Goal: Complete application form

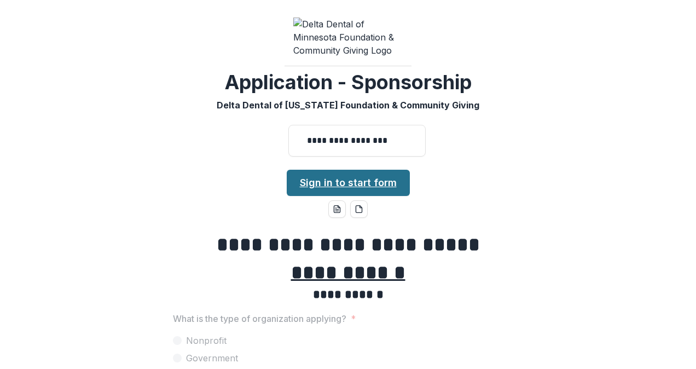
click at [383, 170] on link "Sign in to start form" at bounding box center [348, 183] width 123 height 26
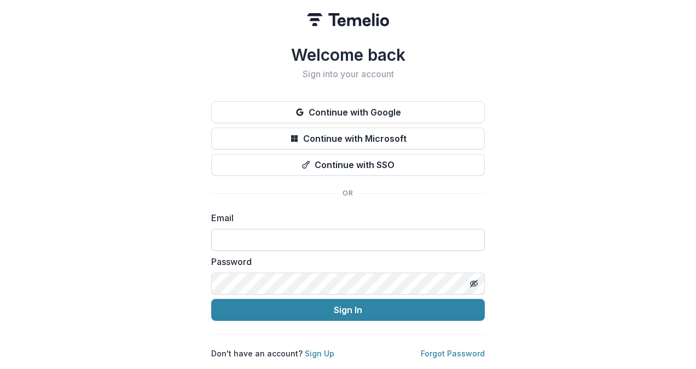
click at [249, 237] on input at bounding box center [348, 240] width 274 height 22
type input "**********"
click at [211, 299] on button "Sign In" at bounding box center [348, 310] width 274 height 22
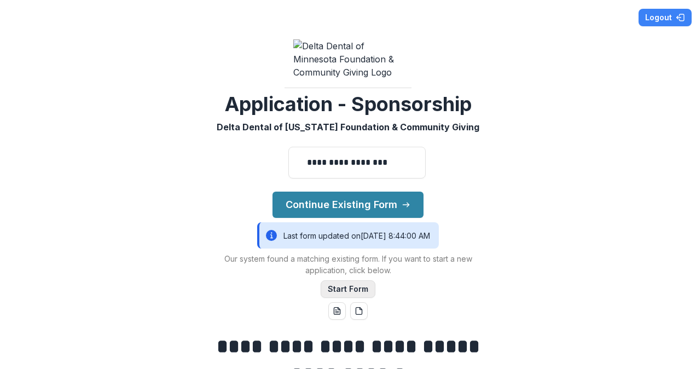
click at [353, 280] on button "Start Form" at bounding box center [348, 289] width 55 height 18
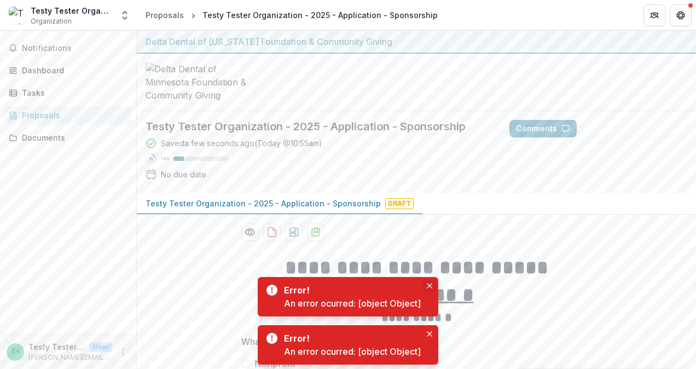
click at [428, 286] on icon "Close" at bounding box center [429, 285] width 5 height 5
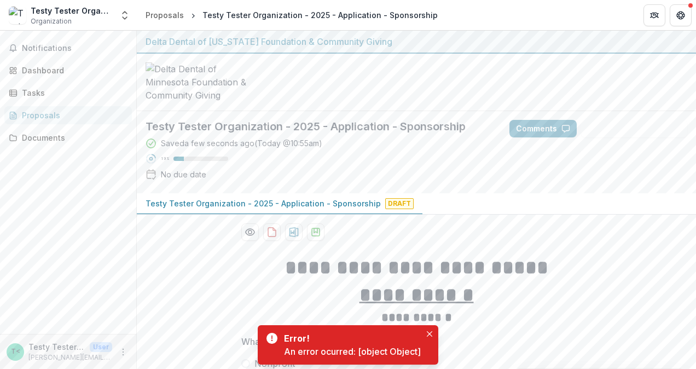
click at [428, 286] on icon "Close" at bounding box center [429, 285] width 5 height 5
click at [429, 334] on icon "Close" at bounding box center [429, 333] width 5 height 5
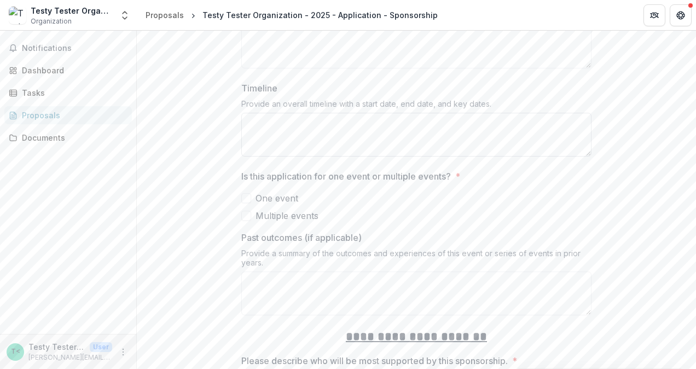
scroll to position [1313, 0]
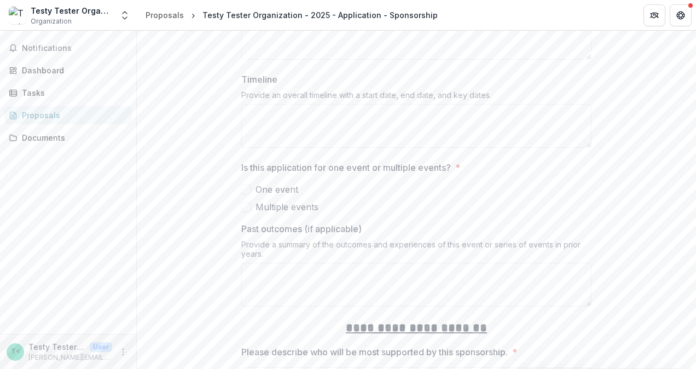
click at [247, 184] on span at bounding box center [246, 189] width 10 height 10
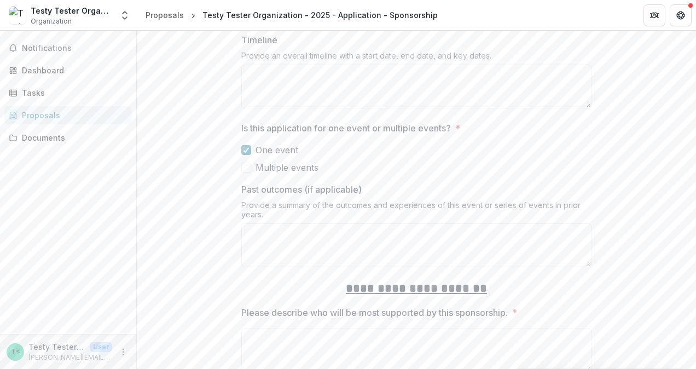
scroll to position [1368, 0]
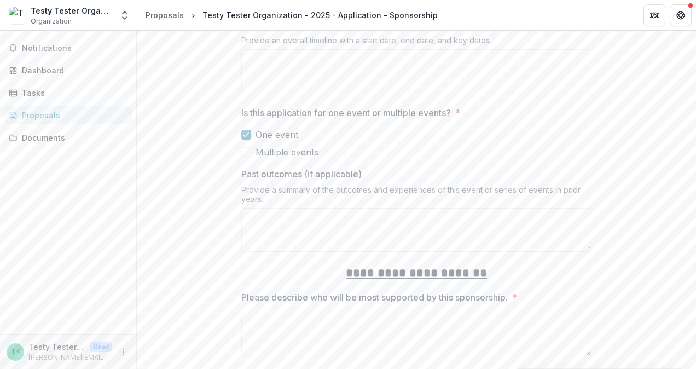
click at [247, 147] on span at bounding box center [246, 152] width 10 height 10
click at [248, 130] on span at bounding box center [246, 135] width 10 height 10
click at [247, 147] on span at bounding box center [246, 152] width 10 height 10
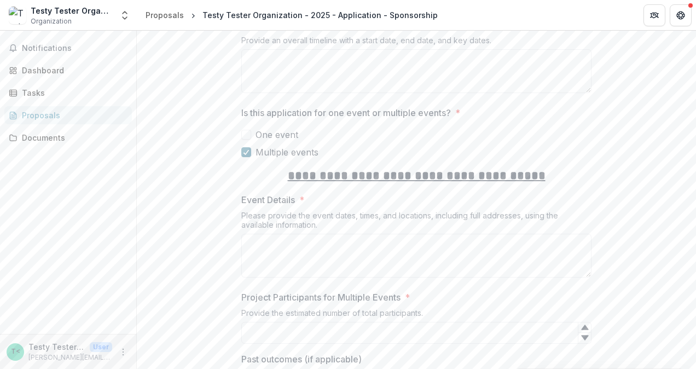
click at [247, 148] on div at bounding box center [246, 152] width 7 height 9
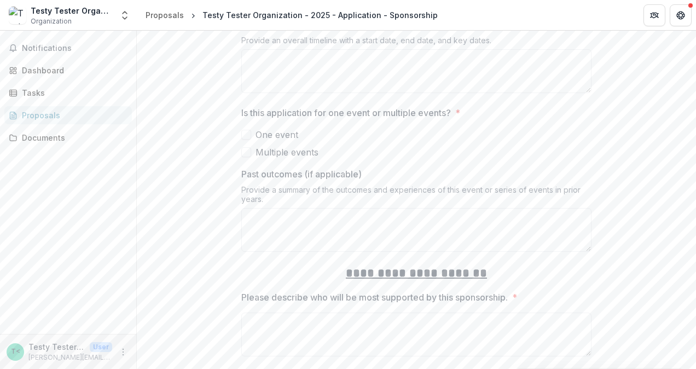
click at [244, 147] on span at bounding box center [246, 152] width 10 height 10
click at [247, 147] on span at bounding box center [246, 152] width 10 height 10
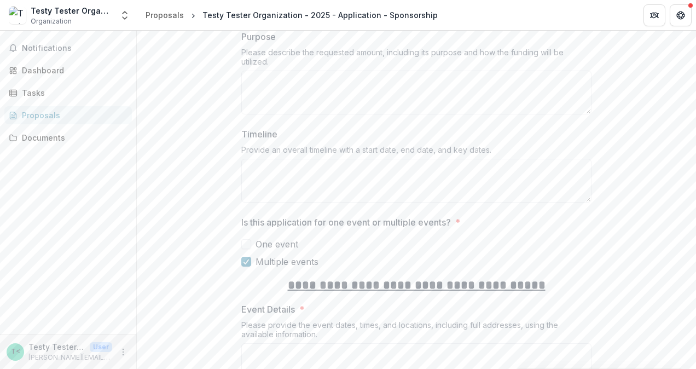
scroll to position [1313, 0]
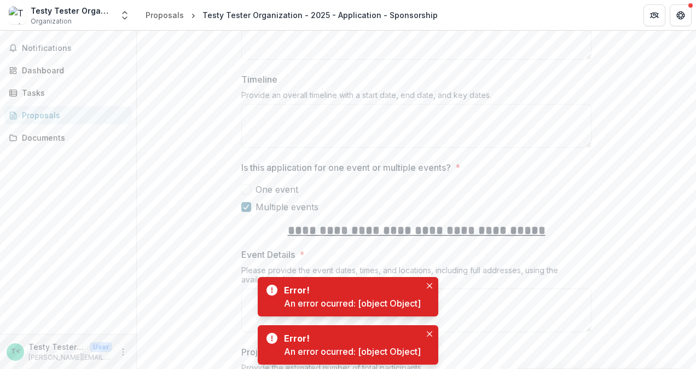
click at [243, 204] on icon at bounding box center [246, 206] width 7 height 5
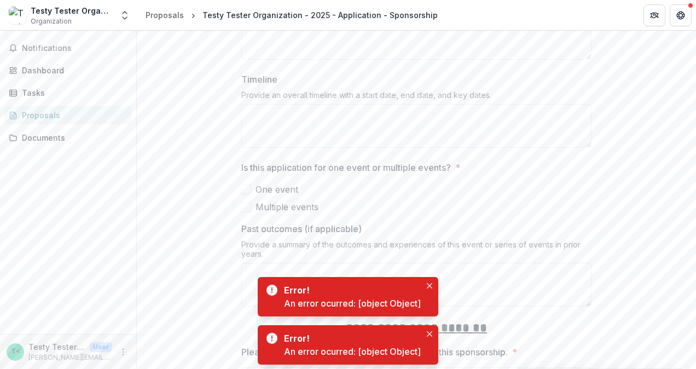
click at [247, 184] on span at bounding box center [246, 189] width 10 height 10
click at [245, 184] on span at bounding box center [246, 189] width 10 height 10
